Goal: Task Accomplishment & Management: Use online tool/utility

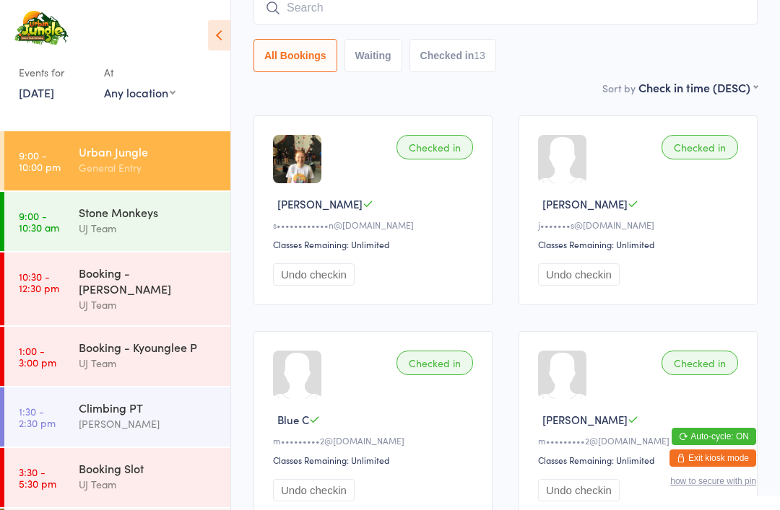
scroll to position [3, 0]
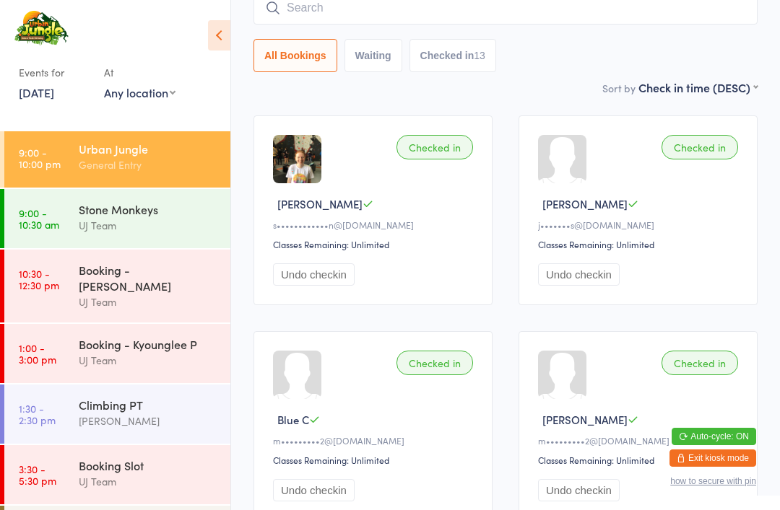
click at [319, 6] on input "search" at bounding box center [505, 7] width 504 height 33
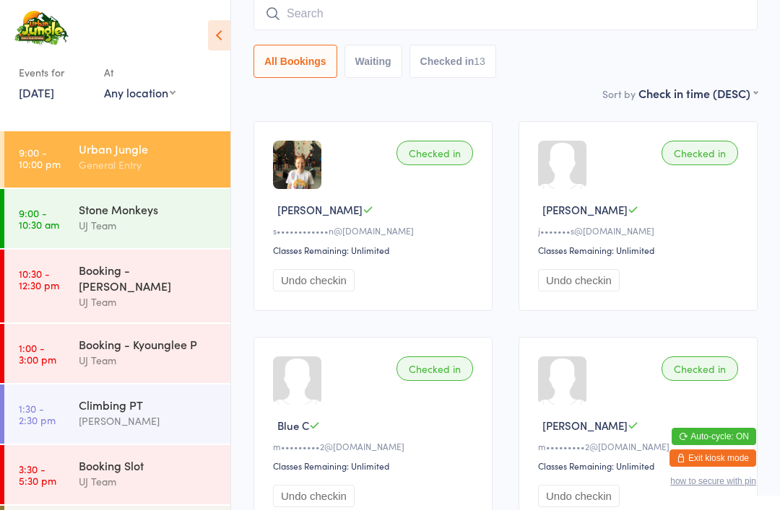
scroll to position [116, 0]
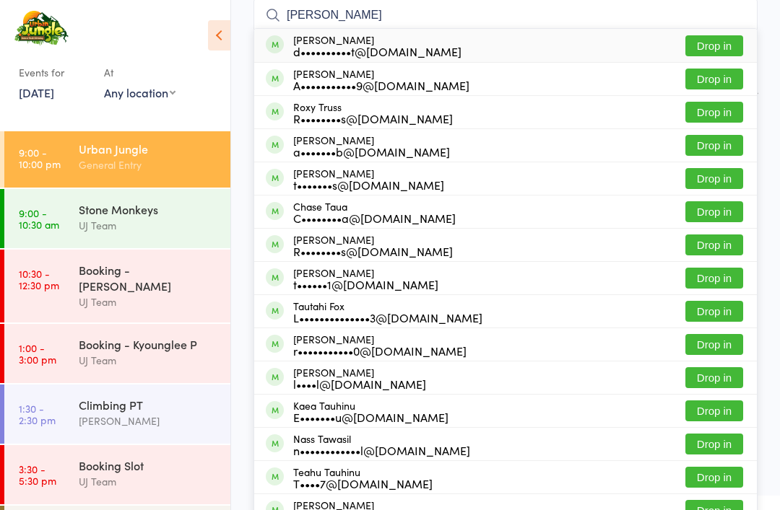
type input "[PERSON_NAME]"
click at [727, 45] on button "Drop in" at bounding box center [714, 45] width 58 height 21
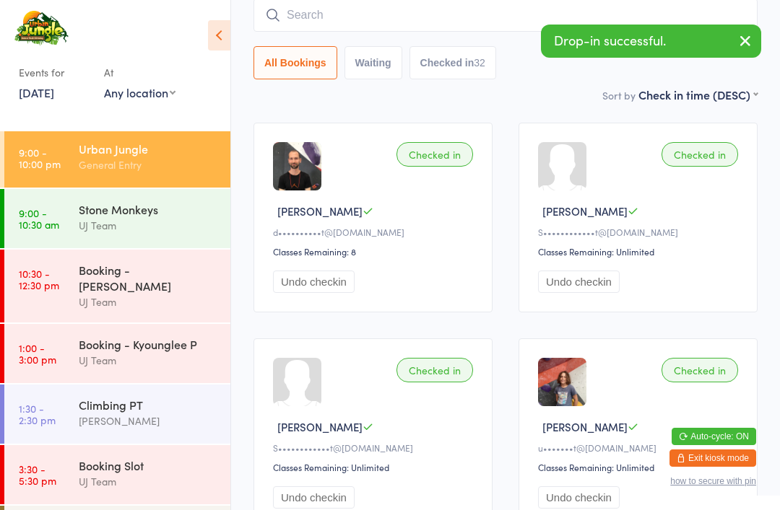
click at [311, 12] on input "search" at bounding box center [505, 15] width 504 height 33
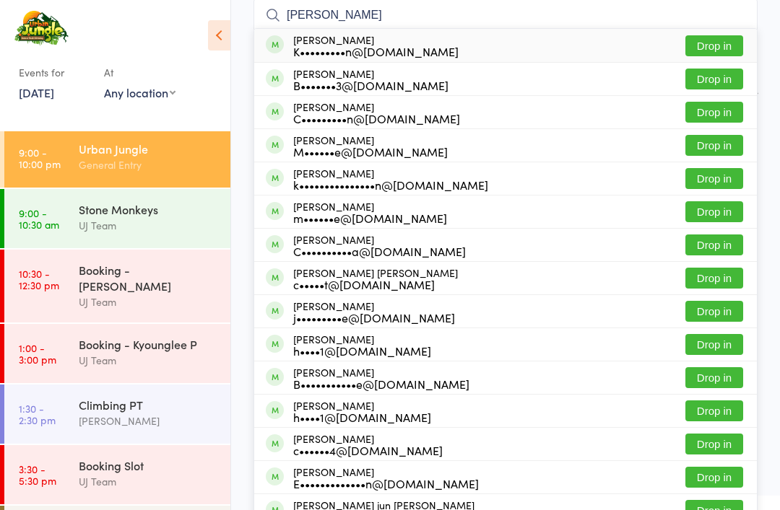
type input "[PERSON_NAME]"
click at [704, 47] on button "Drop in" at bounding box center [714, 45] width 58 height 21
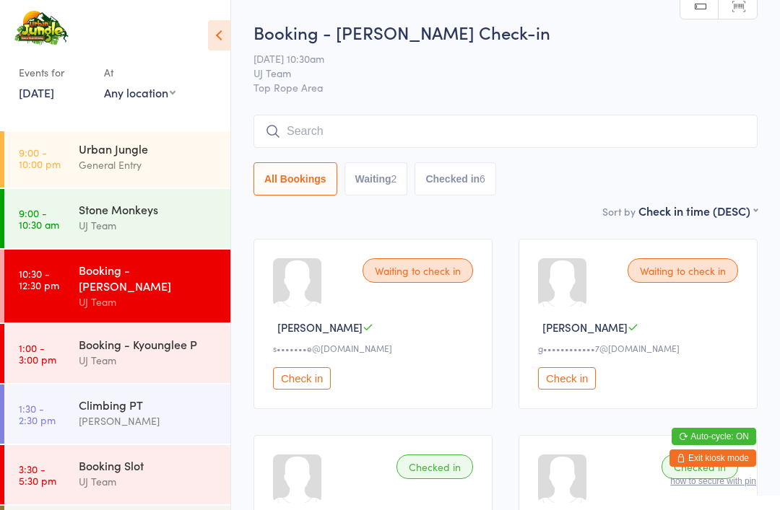
click at [87, 150] on div "Urban Jungle" at bounding box center [148, 149] width 139 height 16
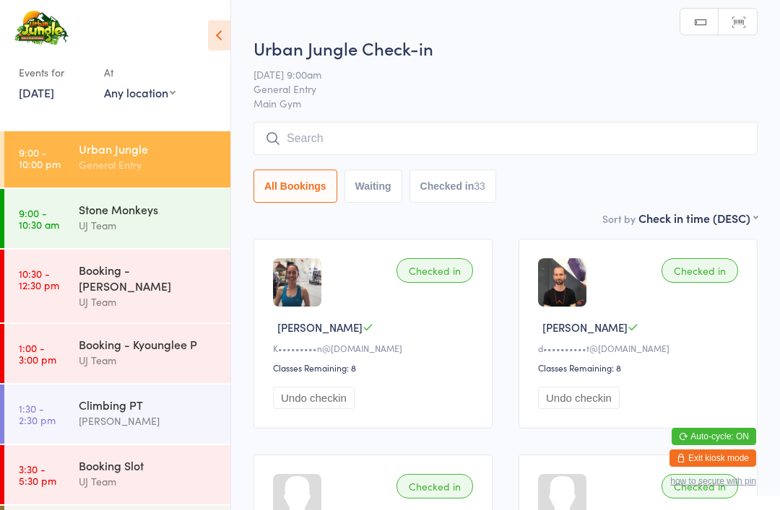
click at [327, 151] on input "search" at bounding box center [505, 138] width 504 height 33
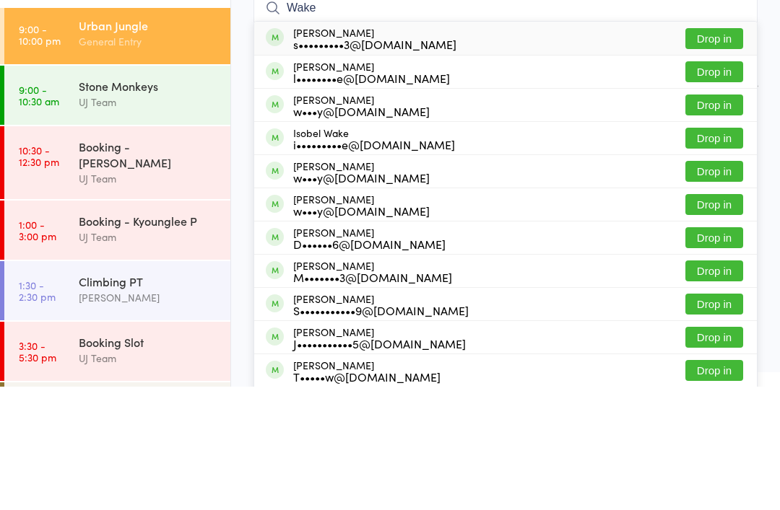
type input "Wake"
click at [716, 185] on button "Drop in" at bounding box center [714, 195] width 58 height 21
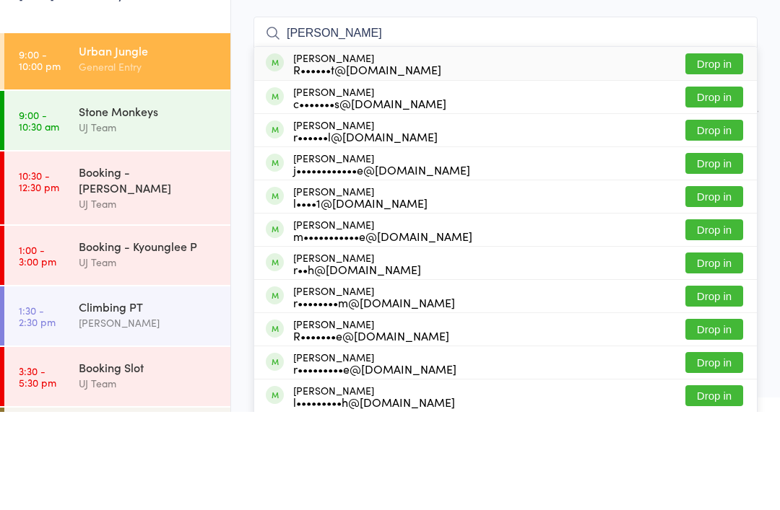
type input "[PERSON_NAME]"
click at [701, 251] on button "Drop in" at bounding box center [714, 261] width 58 height 21
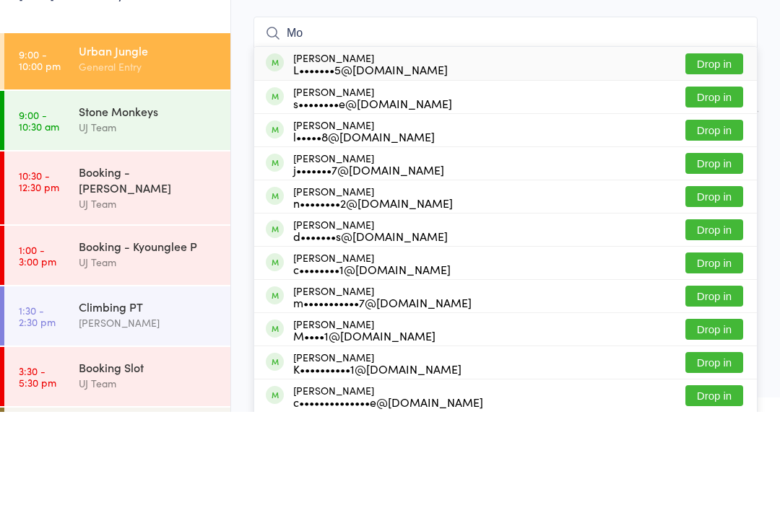
type input "M"
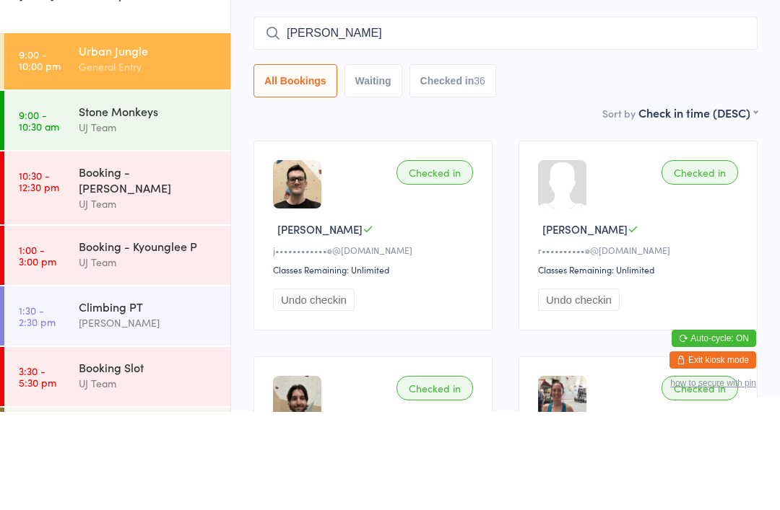
type input "[PERSON_NAME]"
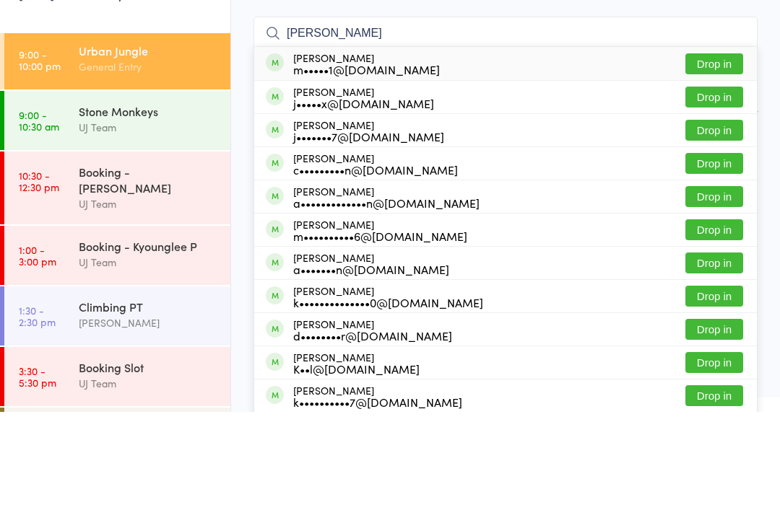
click at [714, 152] on button "Drop in" at bounding box center [714, 162] width 58 height 21
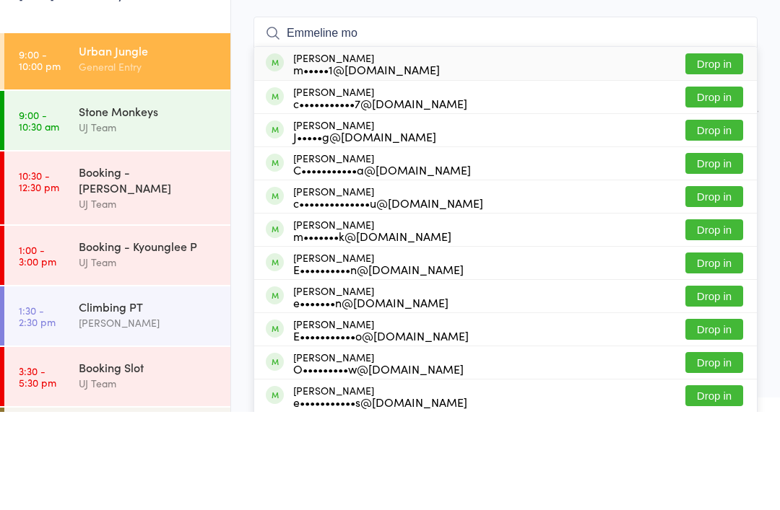
type input "Emmeline mo"
click at [435, 179] on div "[PERSON_NAME] c•••••••••••7@[DOMAIN_NAME] Drop in" at bounding box center [505, 195] width 502 height 32
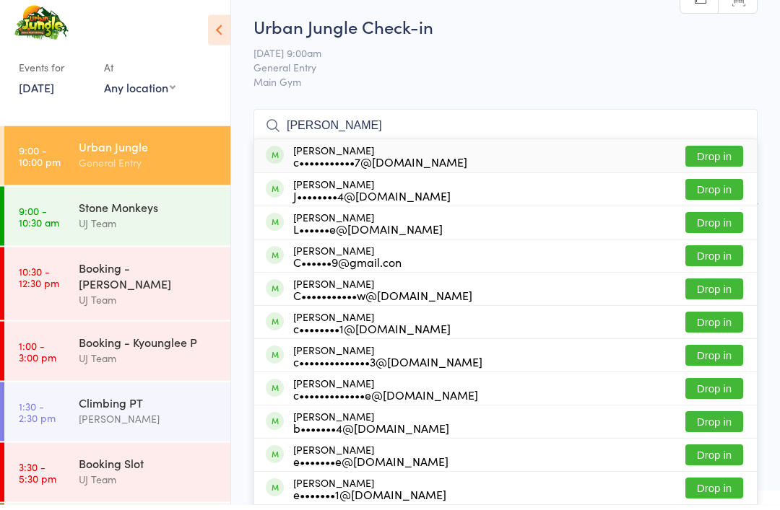
type input "[PERSON_NAME]"
click at [722, 152] on button "Drop in" at bounding box center [714, 162] width 58 height 21
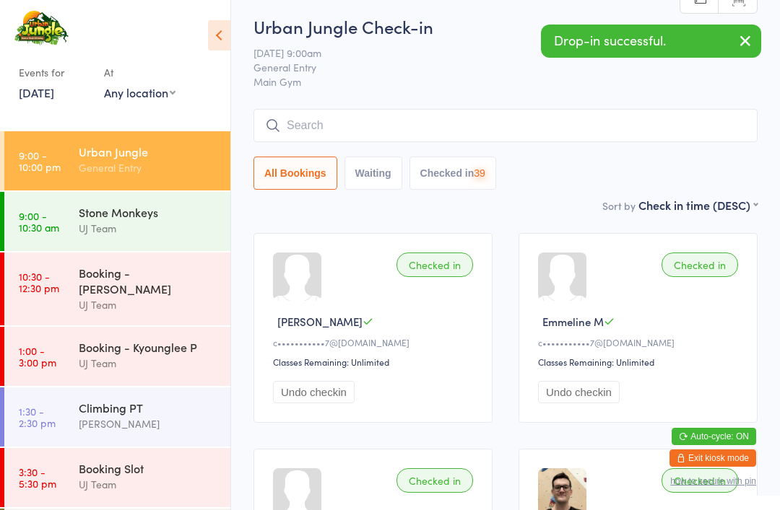
click at [431, 123] on input "search" at bounding box center [505, 125] width 504 height 33
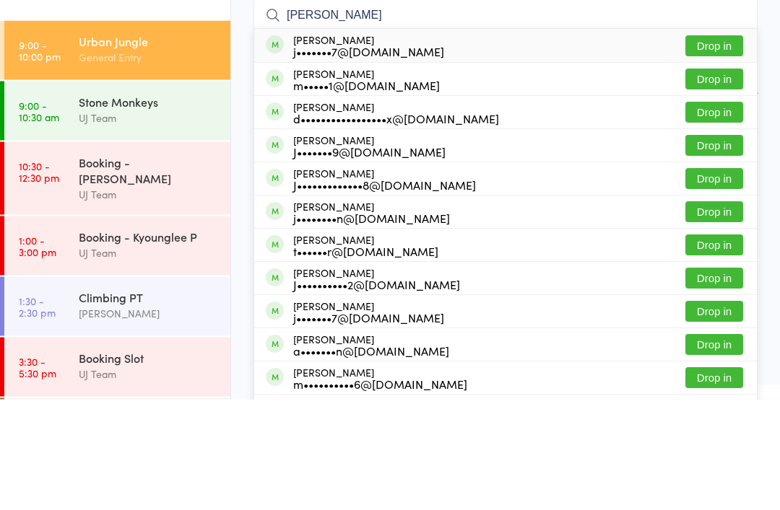
type input "[PERSON_NAME]"
click at [715, 180] on button "Drop in" at bounding box center [714, 190] width 58 height 21
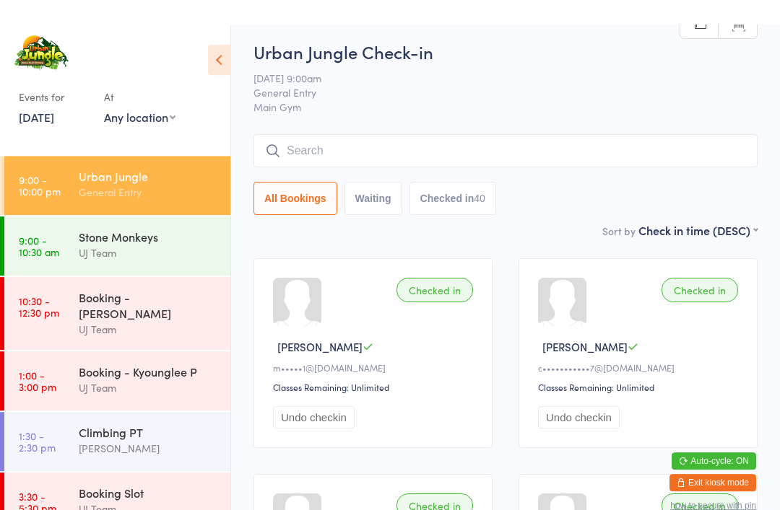
scroll to position [0, 0]
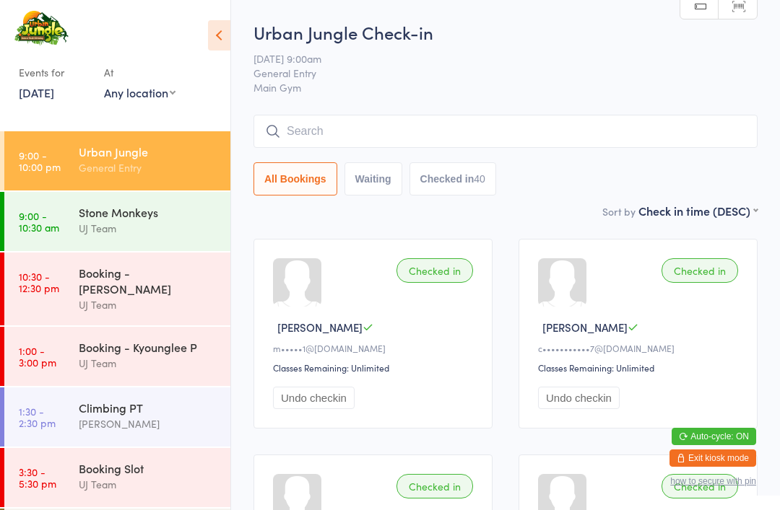
click at [110, 167] on div "General Entry" at bounding box center [148, 168] width 139 height 17
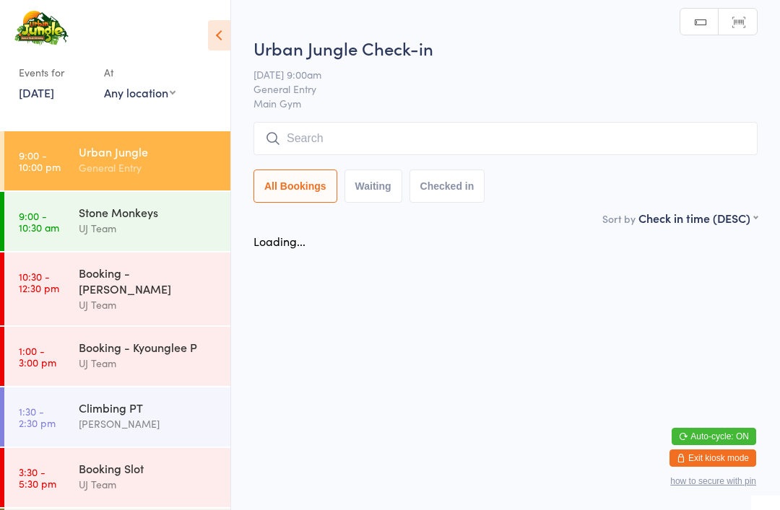
click at [445, 128] on input "search" at bounding box center [505, 138] width 504 height 33
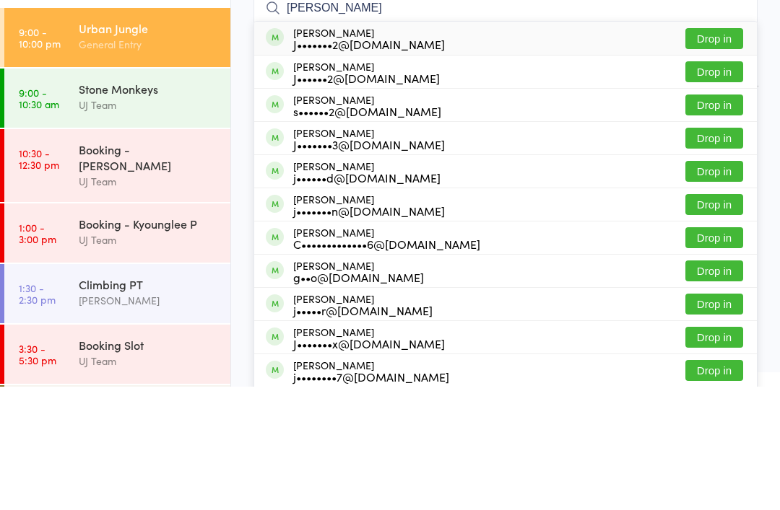
type input "[PERSON_NAME]"
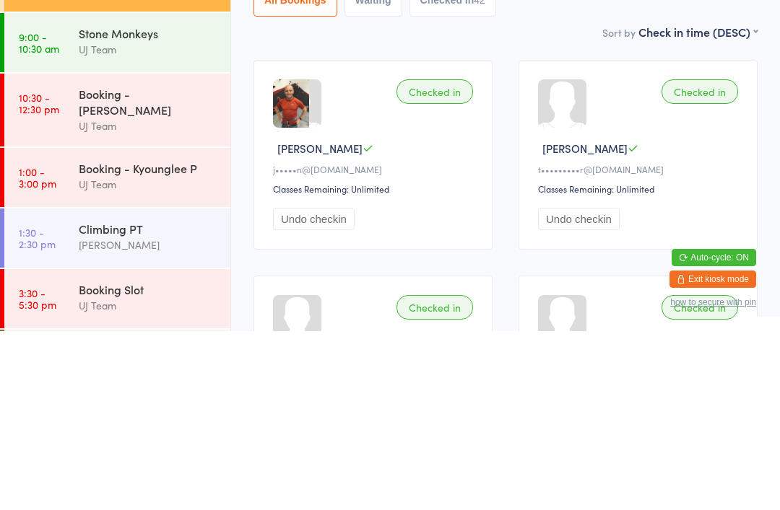
click at [431, 258] on div "Checked in" at bounding box center [434, 270] width 77 height 25
